Goal: Task Accomplishment & Management: Complete application form

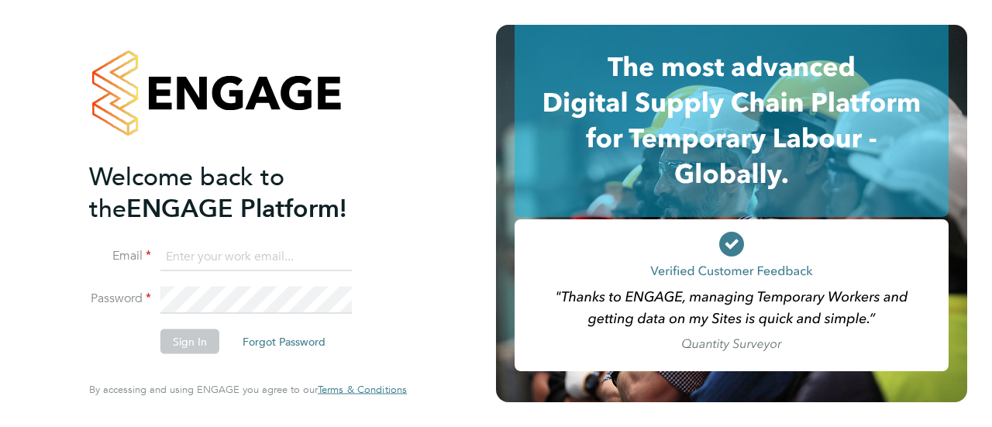
type input "[EMAIL_ADDRESS][DOMAIN_NAME]"
click at [188, 347] on button "Sign In" at bounding box center [189, 341] width 59 height 25
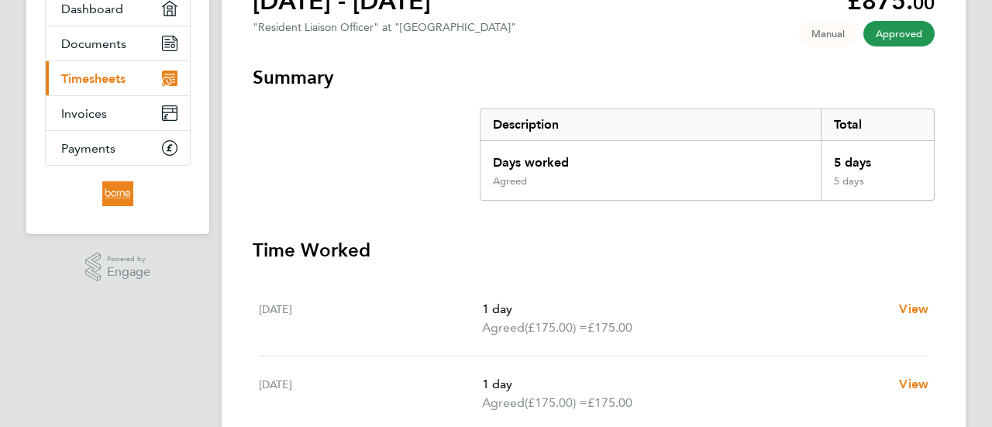
scroll to position [96, 0]
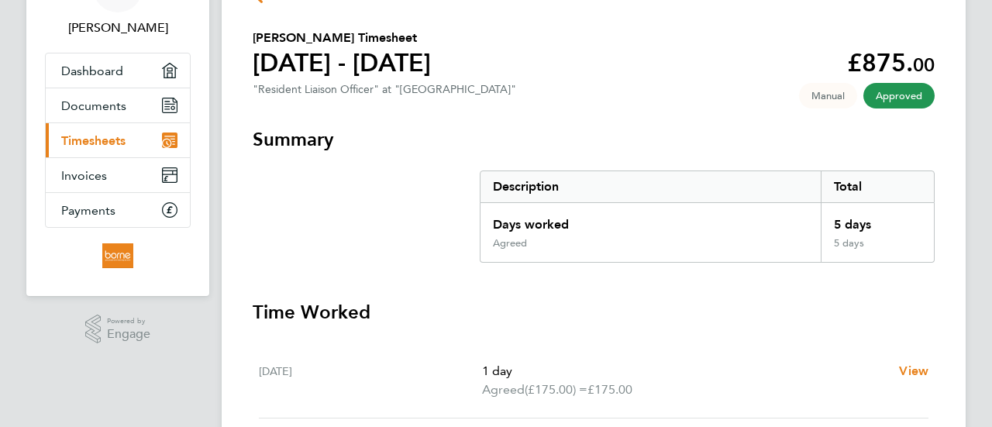
click at [64, 137] on span "Timesheets" at bounding box center [93, 140] width 64 height 15
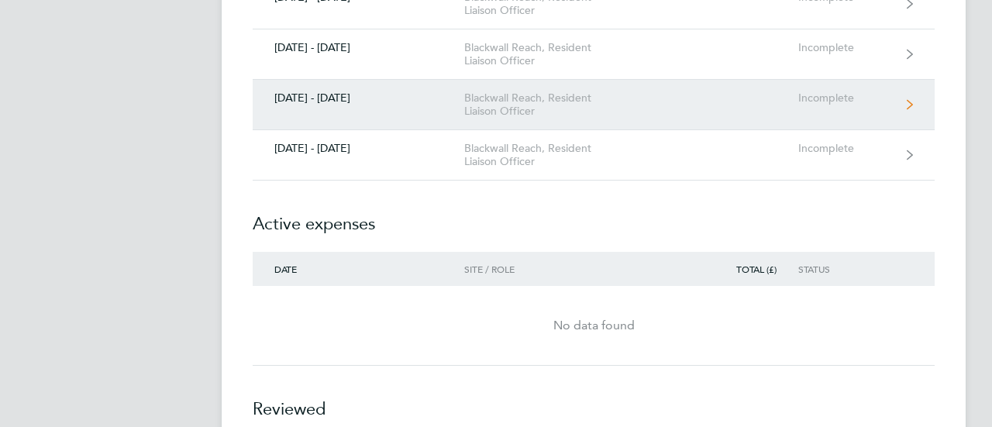
scroll to position [1550, 0]
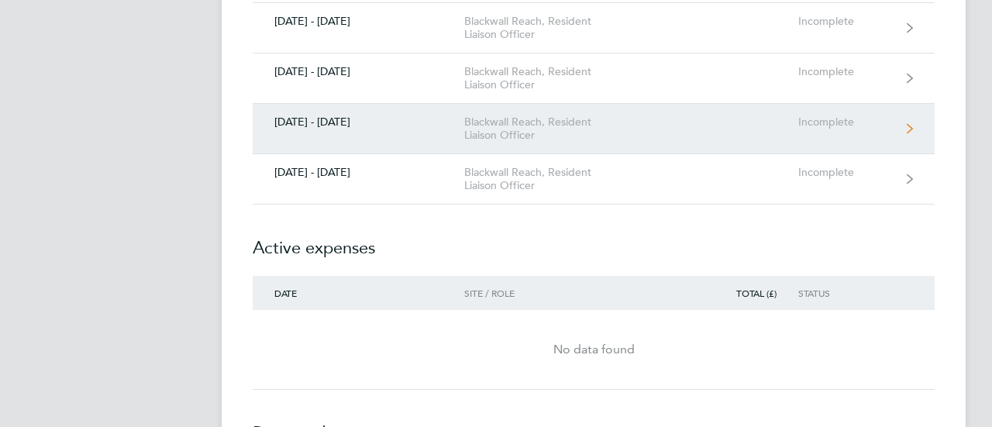
click at [294, 115] on div "[DATE] - [DATE]" at bounding box center [359, 121] width 212 height 13
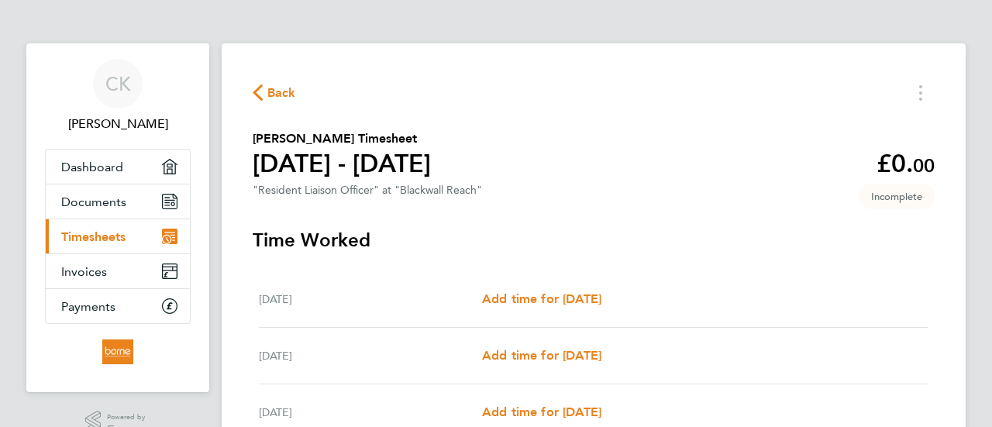
scroll to position [155, 0]
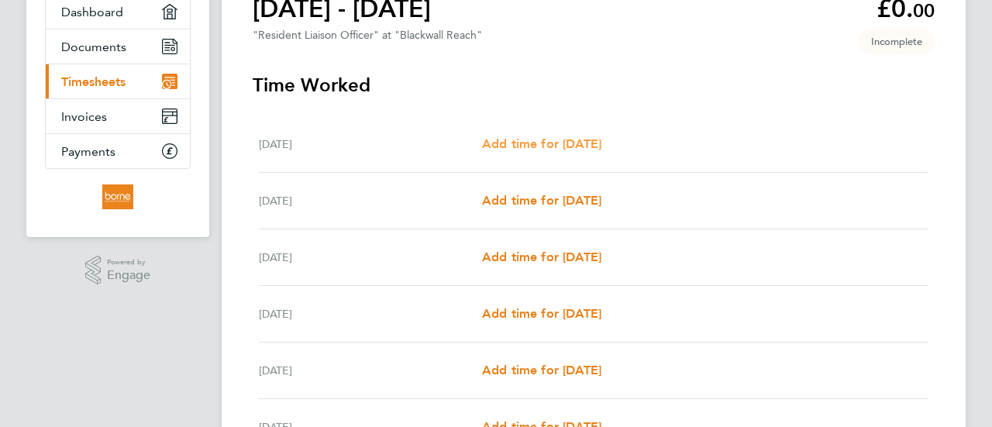
click at [538, 146] on span "Add time for [DATE]" at bounding box center [541, 143] width 119 height 15
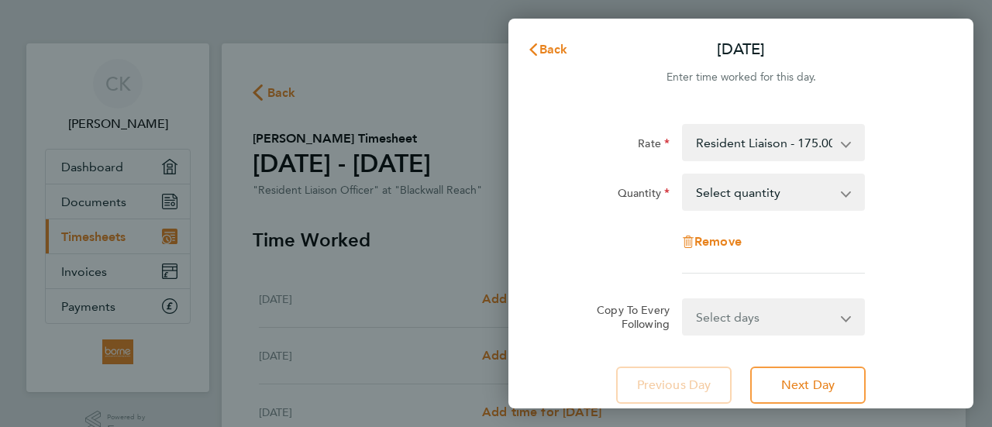
click at [837, 190] on select "Select quantity 0.5 1" at bounding box center [763, 192] width 161 height 34
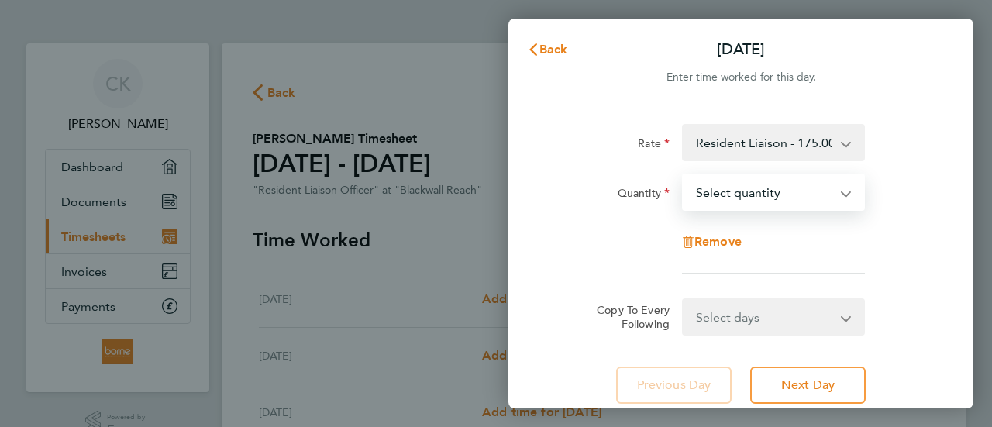
select select "1"
click at [683, 175] on select "Select quantity 0.5 1" at bounding box center [763, 192] width 161 height 34
click at [843, 319] on select "Select days Day Weekday (Mon-Fri) Weekend (Sat-Sun) [DATE] [DATE] [DATE] [DATE]…" at bounding box center [764, 317] width 163 height 34
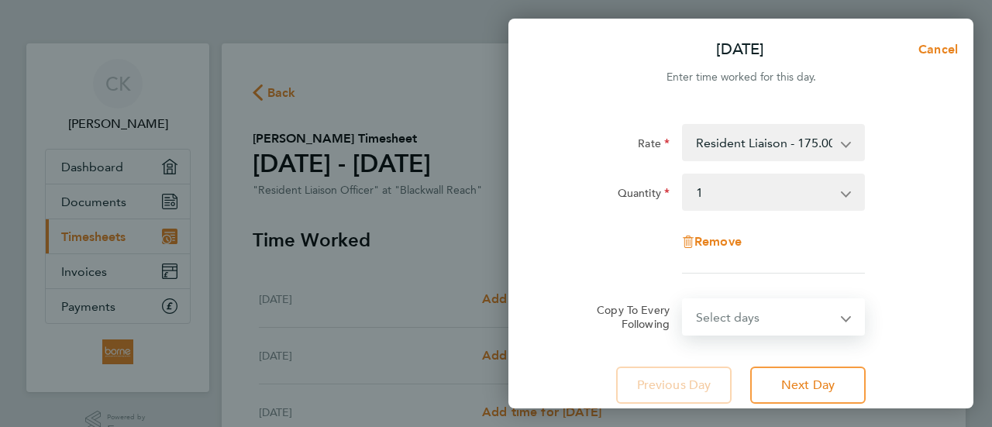
select select "WEEKDAY"
click at [683, 300] on select "Select days Day Weekday (Mon-Fri) Weekend (Sat-Sun) [DATE] [DATE] [DATE] [DATE]…" at bounding box center [764, 317] width 163 height 34
select select "[DATE]"
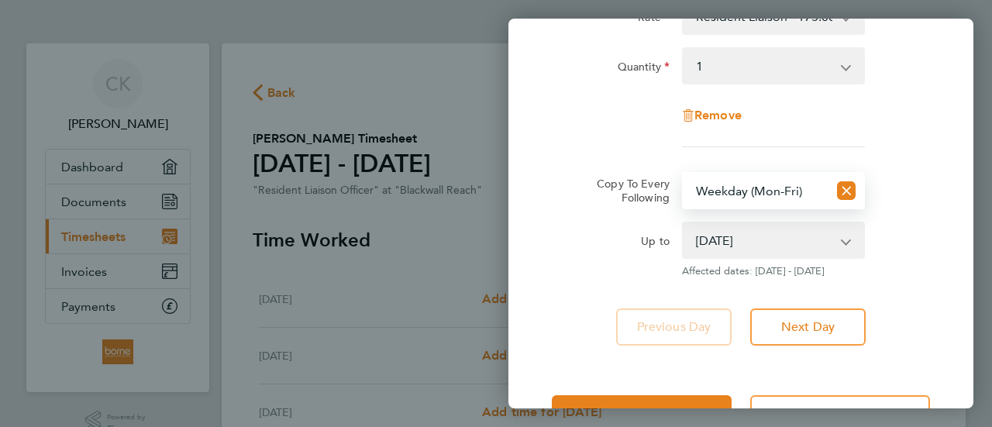
scroll to position [181, 0]
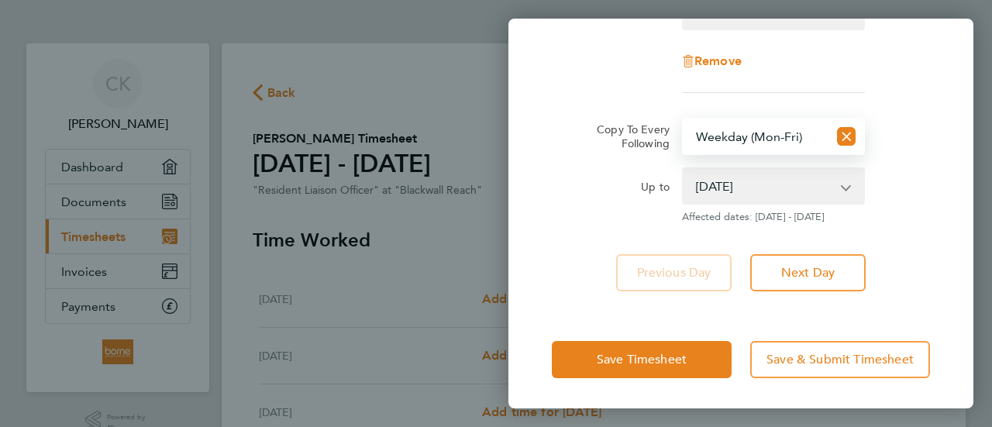
click at [845, 188] on app-icon-cross-button at bounding box center [854, 186] width 19 height 34
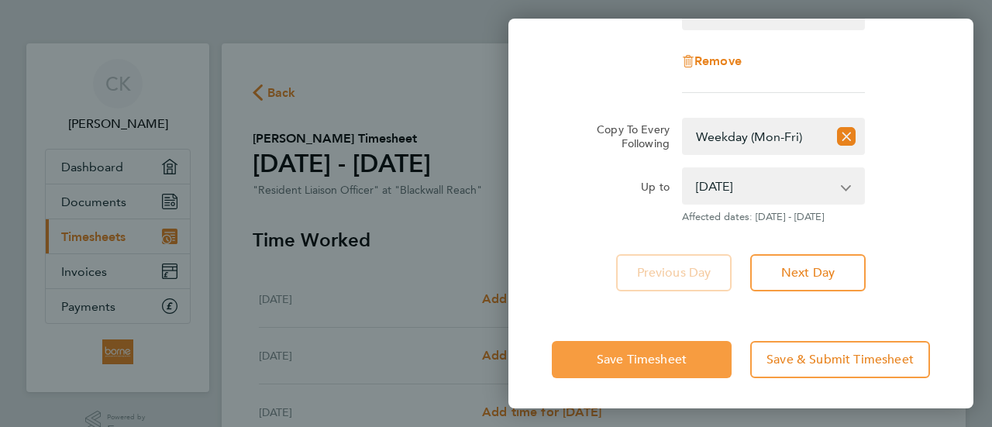
click at [631, 360] on span "Save Timesheet" at bounding box center [642, 359] width 90 height 15
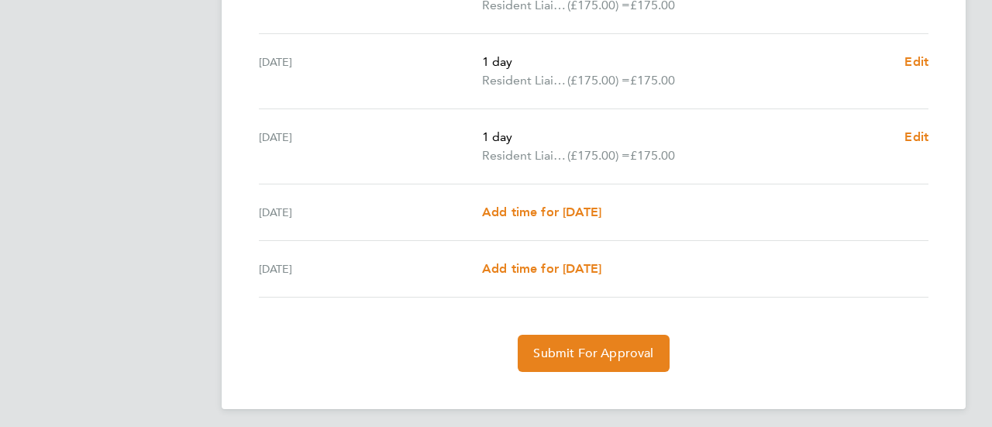
scroll to position [640, 0]
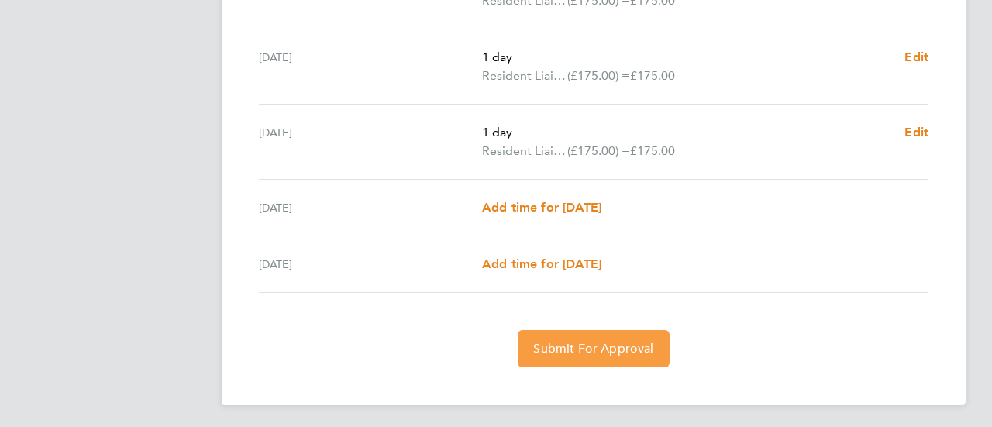
click at [581, 346] on span "Submit For Approval" at bounding box center [593, 348] width 120 height 15
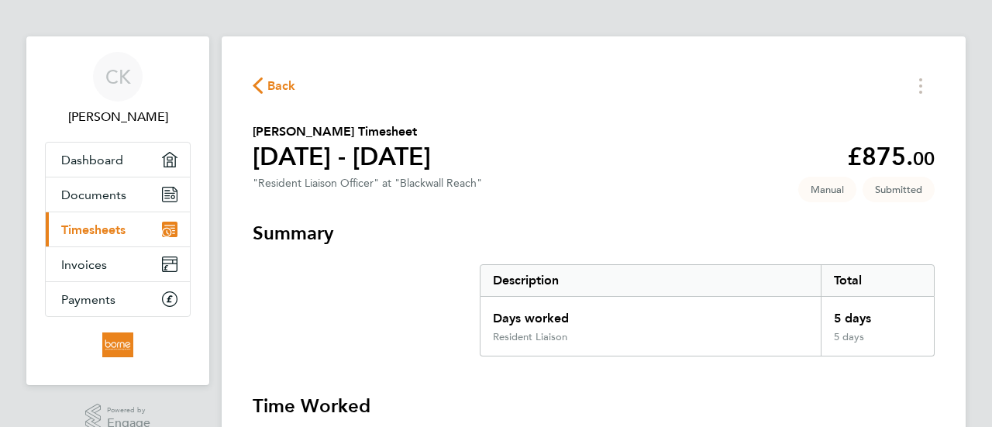
scroll to position [0, 0]
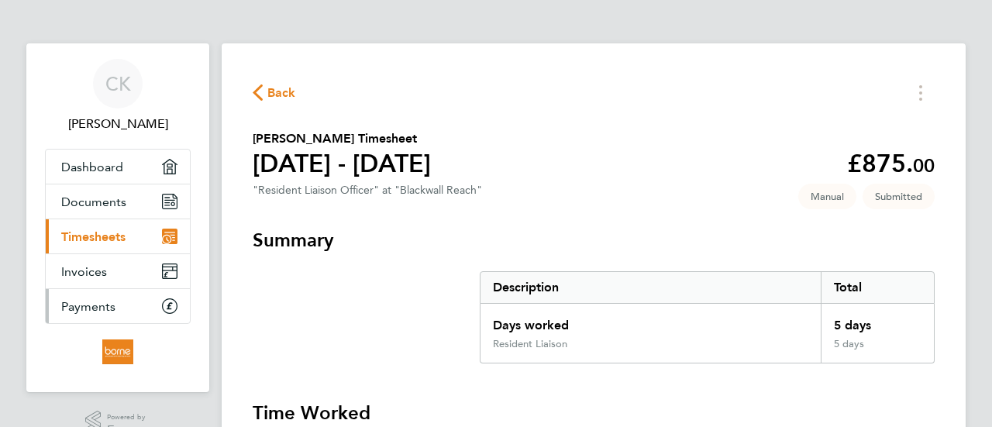
click at [110, 305] on span "Payments" at bounding box center [88, 306] width 54 height 15
